Goal: Download file/media

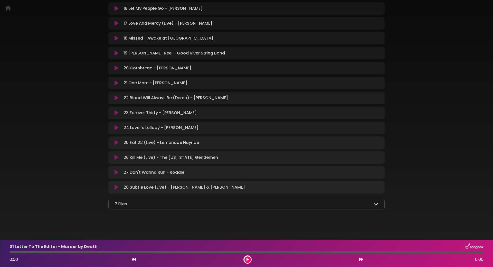
scroll to position [324, 0]
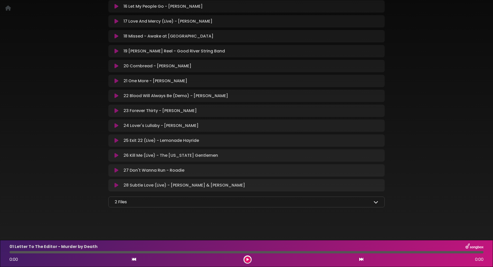
click at [240, 200] on div "2 Files" at bounding box center [246, 202] width 263 height 6
click at [371, 201] on div "2 Files" at bounding box center [246, 202] width 263 height 6
click at [374, 201] on icon at bounding box center [375, 201] width 5 height 5
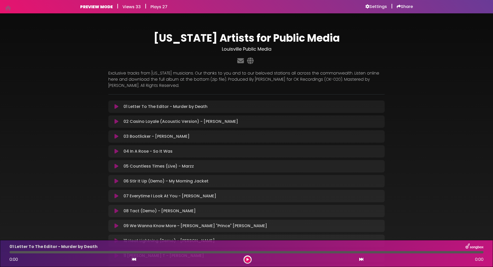
scroll to position [0, 0]
